Goal: Task Accomplishment & Management: Manage account settings

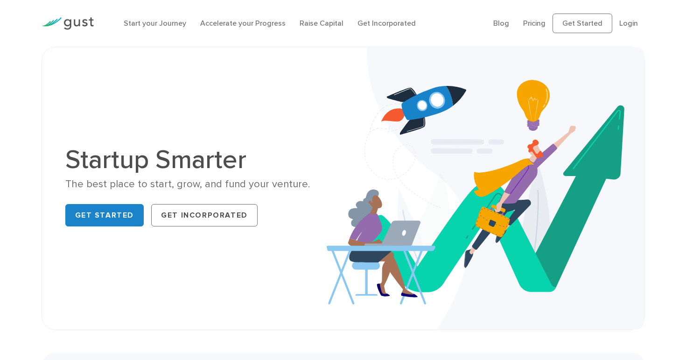
click at [620, 28] on li "Login" at bounding box center [628, 23] width 19 height 11
click at [627, 27] on link "Login" at bounding box center [628, 23] width 19 height 9
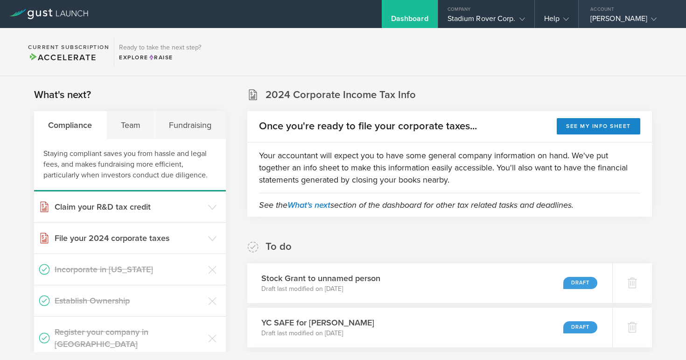
click at [631, 24] on div "Kerin Marie Rue" at bounding box center [629, 21] width 79 height 14
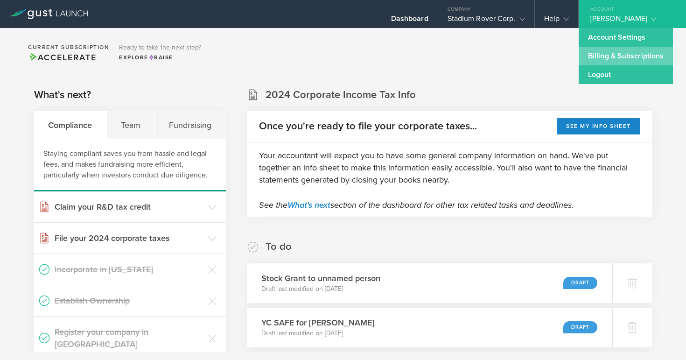
click at [616, 58] on link "Billing & Subscriptions" at bounding box center [625, 56] width 94 height 19
